Goal: Task Accomplishment & Management: Manage account settings

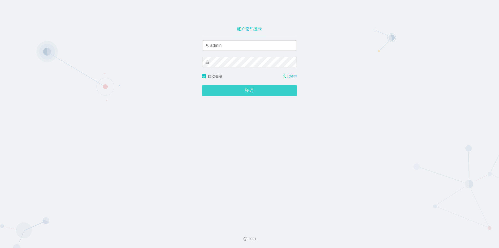
click at [219, 91] on button "登 录" at bounding box center [250, 90] width 96 height 10
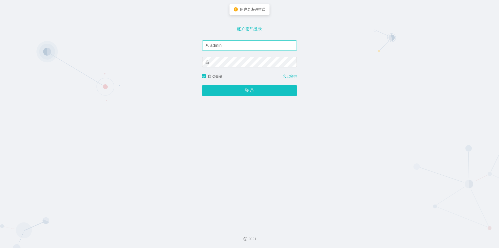
click at [230, 47] on input "admin" at bounding box center [249, 45] width 95 height 10
drag, startPoint x: 234, startPoint y: 47, endPoint x: 183, endPoint y: 46, distance: 50.7
click at [183, 46] on div "账户密码登录 admin 自动登录 忘记密码 登 录" at bounding box center [249, 112] width 499 height 224
type input "jishu"
click at [202, 85] on button "登 录" at bounding box center [250, 90] width 96 height 10
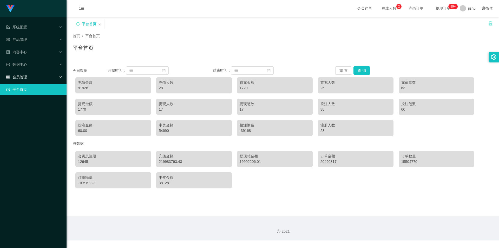
click at [34, 76] on div "会员管理" at bounding box center [33, 77] width 67 height 10
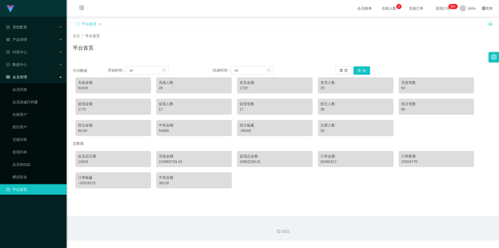
click at [34, 76] on div "会员管理" at bounding box center [33, 77] width 67 height 10
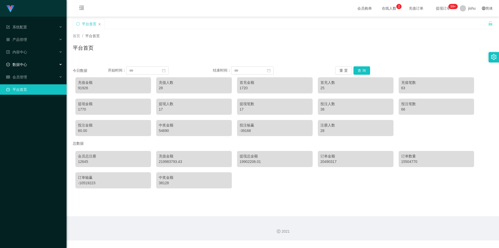
click at [27, 59] on div "数据中心" at bounding box center [33, 64] width 67 height 10
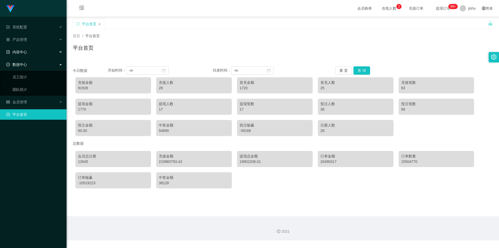
click at [27, 53] on div "内容中心" at bounding box center [33, 52] width 67 height 10
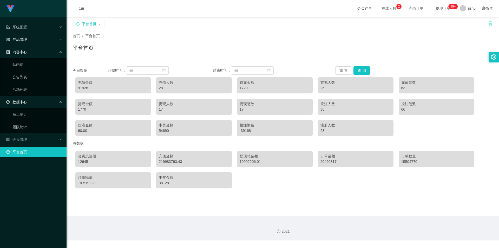
click at [29, 43] on div "产品管理" at bounding box center [33, 39] width 67 height 10
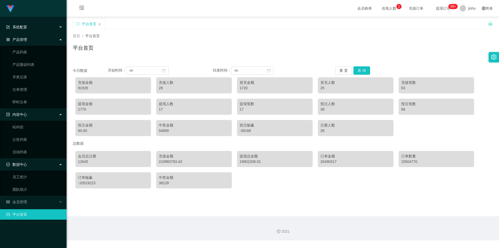
click at [28, 30] on div "系统配置" at bounding box center [33, 27] width 67 height 10
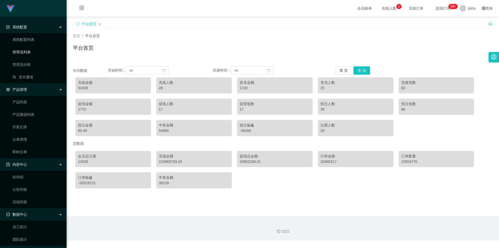
click at [29, 51] on link "管理员列表" at bounding box center [37, 52] width 50 height 10
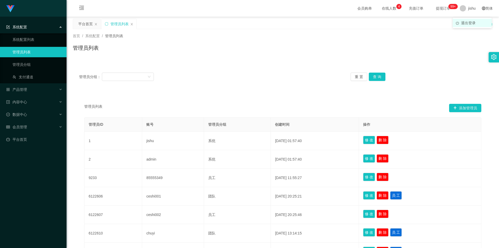
click at [467, 23] on span "退出登录" at bounding box center [468, 23] width 15 height 4
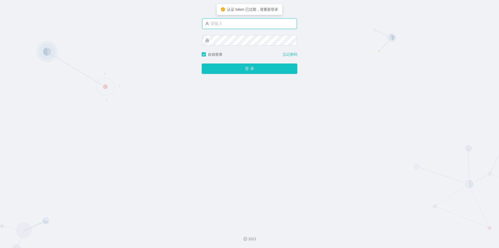
click at [243, 26] on input "text" at bounding box center [249, 23] width 95 height 10
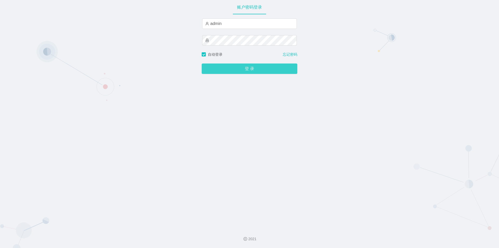
click at [216, 68] on button "登 录" at bounding box center [250, 68] width 96 height 10
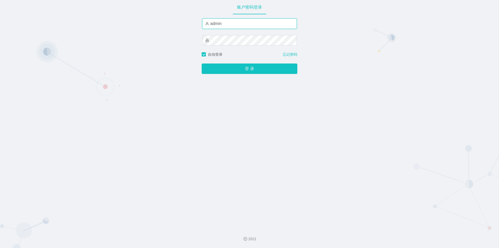
drag, startPoint x: 233, startPoint y: 24, endPoint x: 152, endPoint y: 24, distance: 80.4
click at [152, 24] on div "账户密码登录 admin 自动登录 忘记密码 登 录" at bounding box center [249, 112] width 499 height 224
type input "jishu"
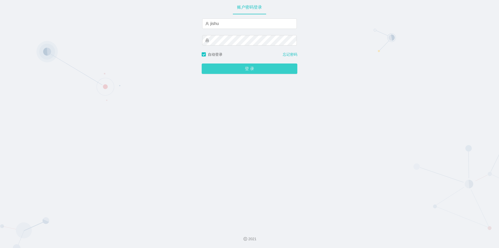
click at [258, 71] on button "登 录" at bounding box center [250, 68] width 96 height 10
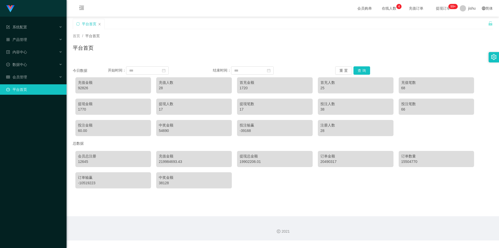
drag, startPoint x: 342, startPoint y: 189, endPoint x: 349, endPoint y: 158, distance: 31.2
click at [342, 189] on div "会员总注册 12645 充值金额 219984693.43 提现总金额 19902206.01 订单金额 20490317 订单数量 15504770 订单输…" at bounding box center [283, 169] width 420 height 43
click at [469, 21] on span "退出登录" at bounding box center [468, 23] width 15 height 4
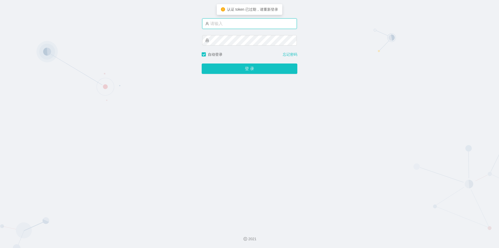
click at [251, 24] on input "text" at bounding box center [249, 23] width 95 height 10
type input "admin"
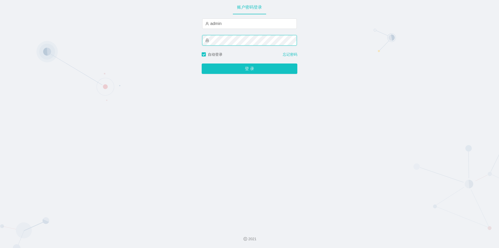
click at [202, 63] on button "登 录" at bounding box center [250, 68] width 96 height 10
click at [234, 71] on button "登 录" at bounding box center [250, 68] width 96 height 10
